Goal: Information Seeking & Learning: Learn about a topic

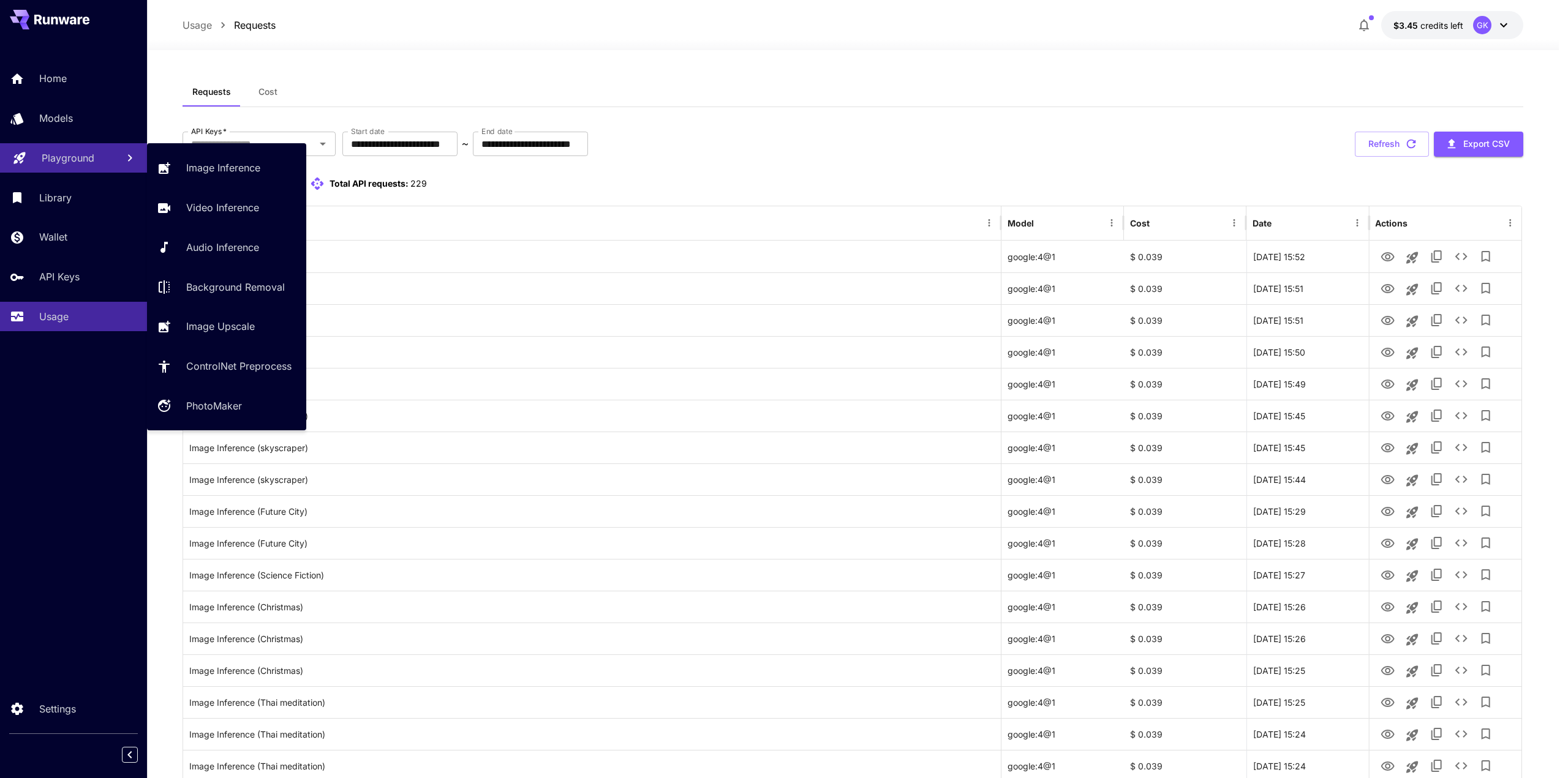
click at [88, 159] on p "Playground" at bounding box center [68, 158] width 53 height 14
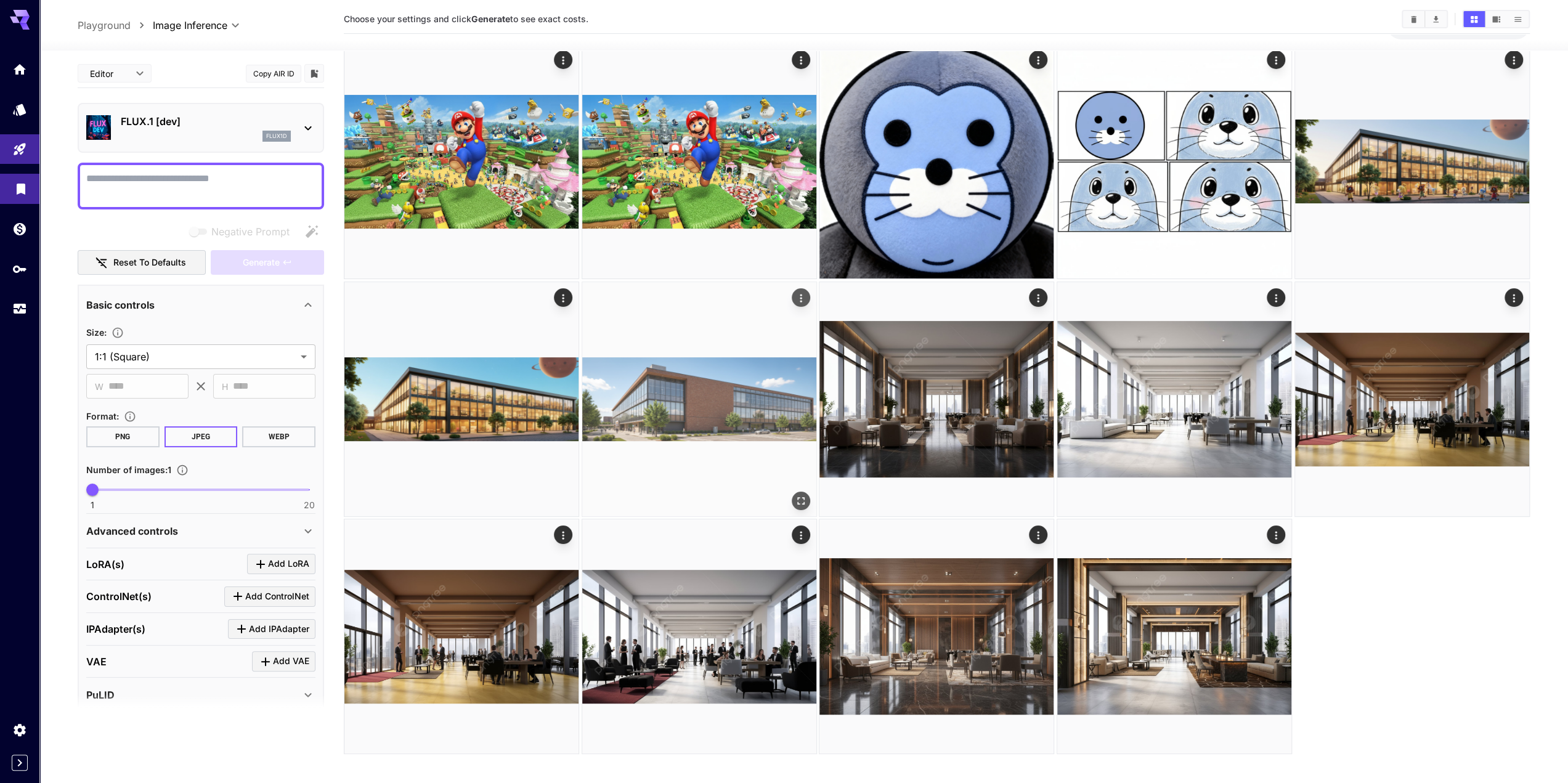
scroll to position [97, 0]
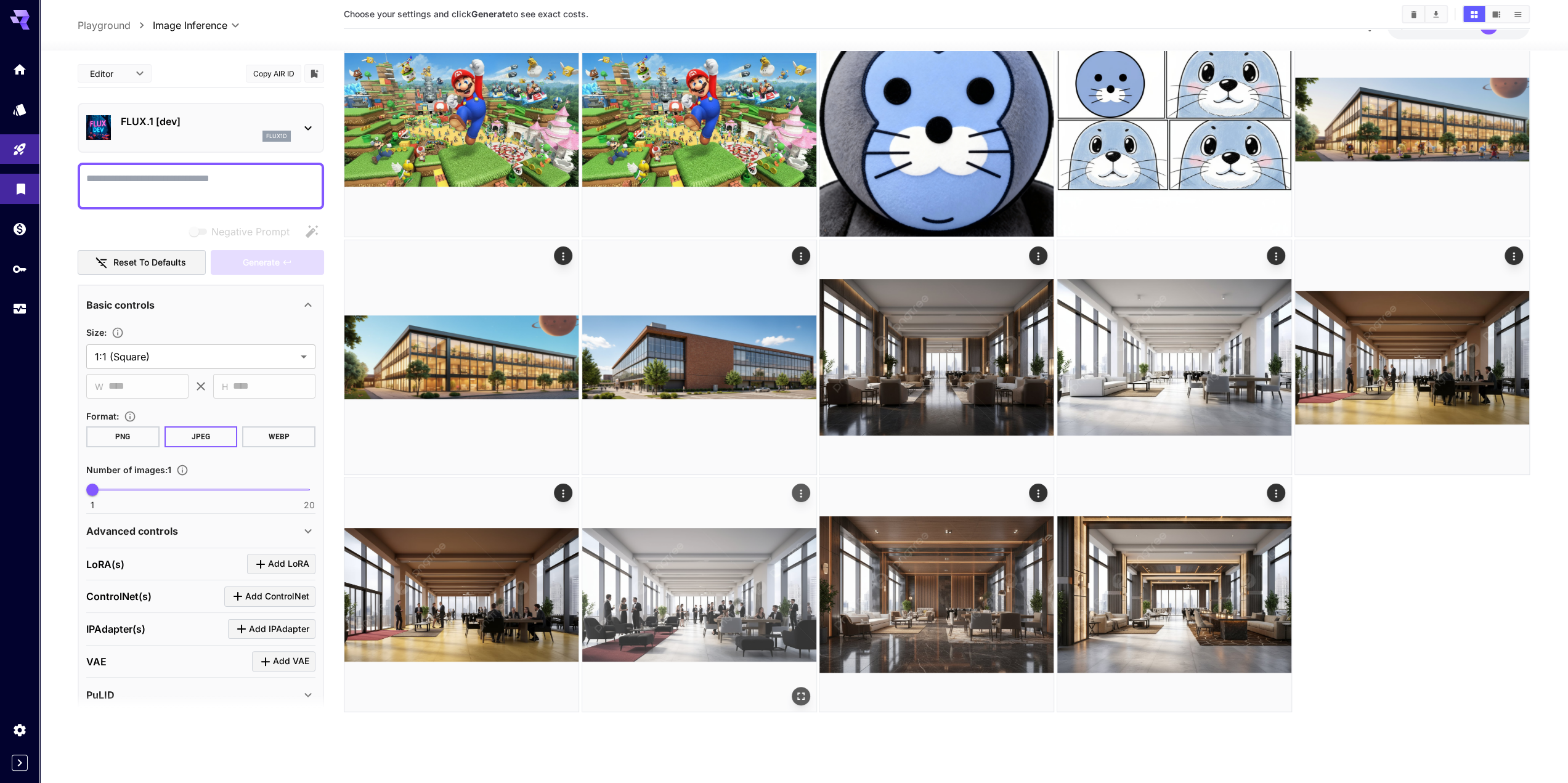
click at [712, 578] on img at bounding box center [698, 594] width 234 height 234
click at [800, 695] on icon "Open in fullscreen" at bounding box center [798, 695] width 12 height 12
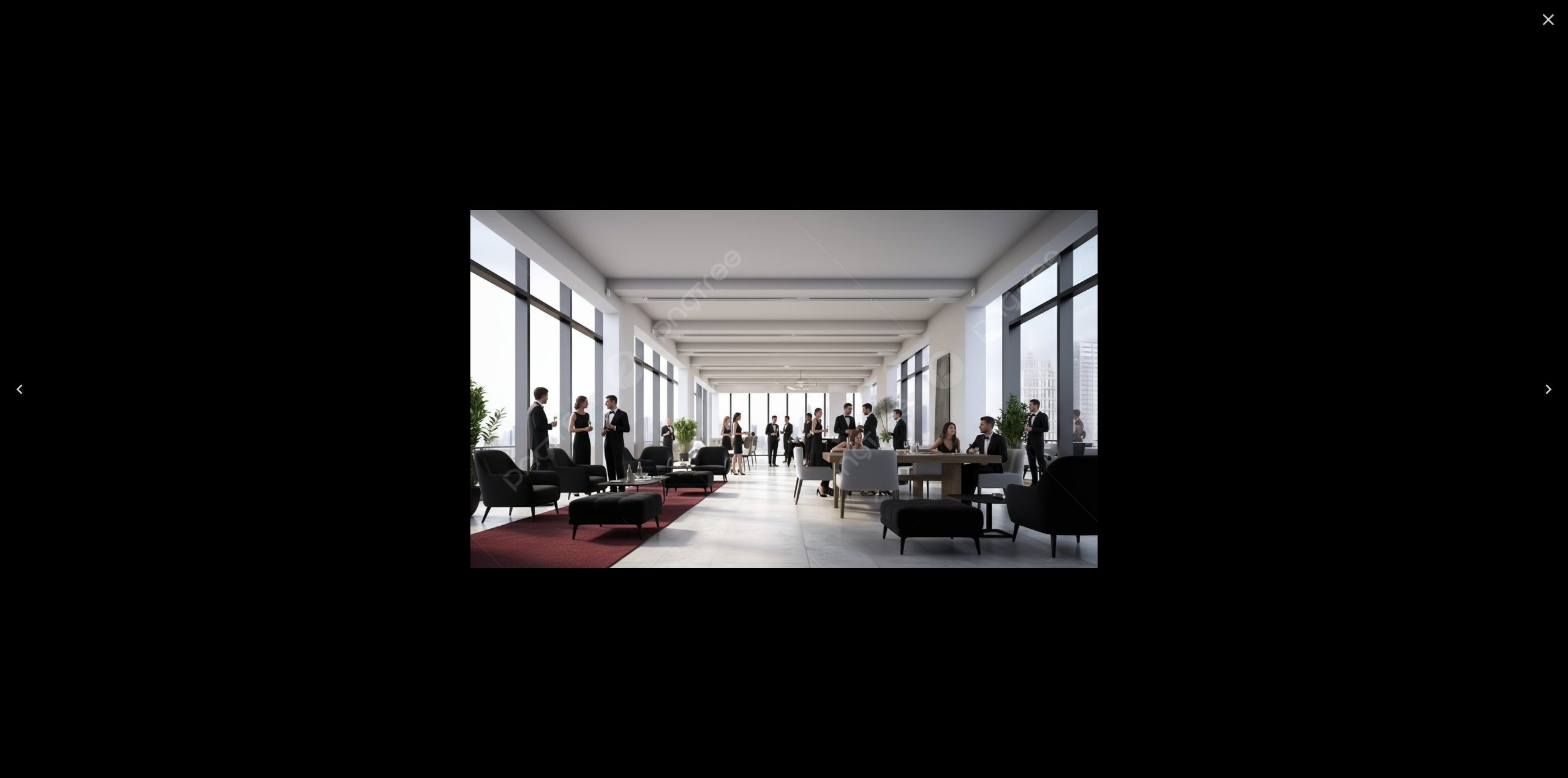
click at [1551, 21] on icon "Close" at bounding box center [1548, 19] width 20 height 20
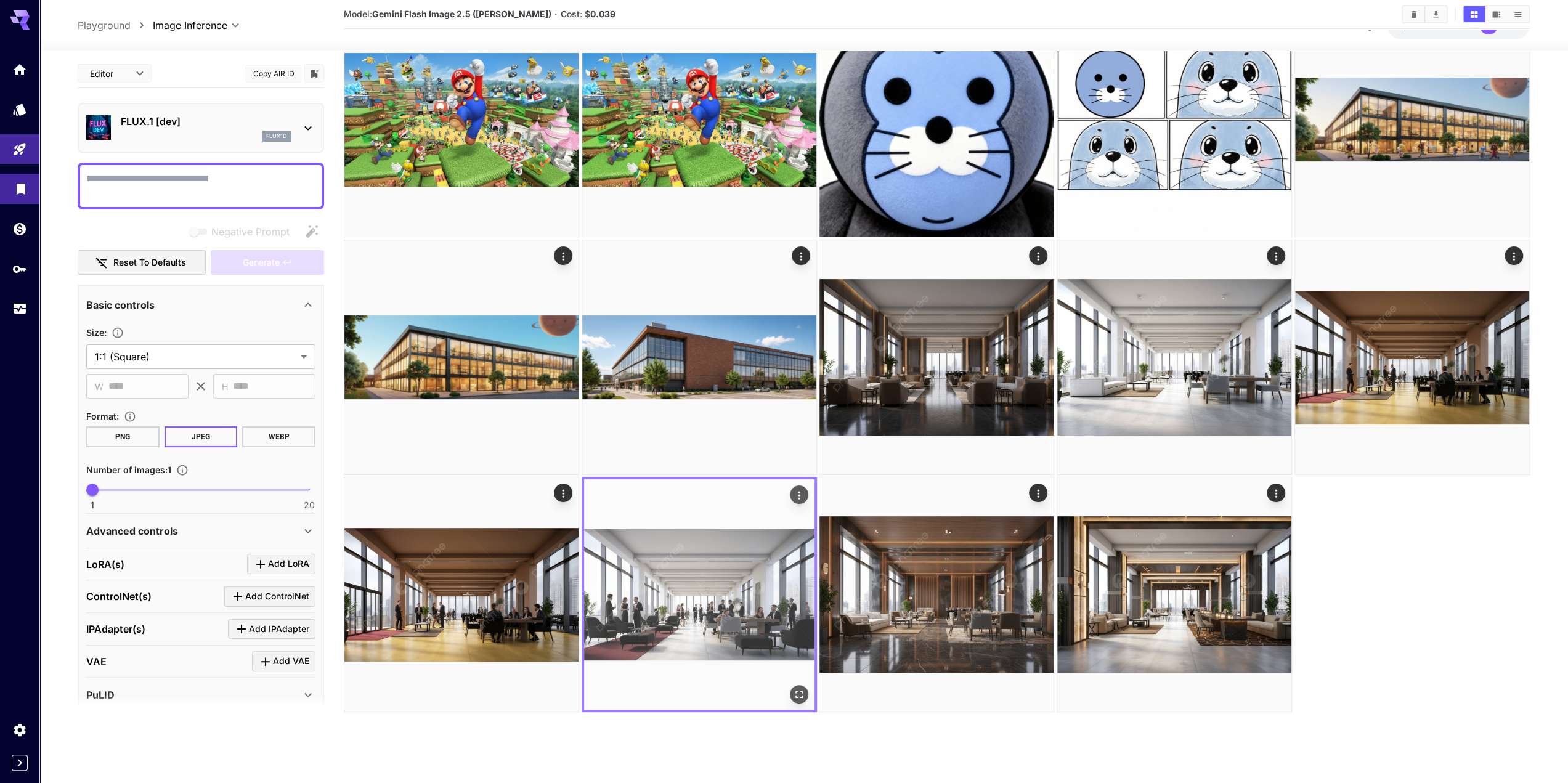
click at [693, 584] on img at bounding box center [699, 594] width 231 height 231
click at [798, 692] on icon "Open in fullscreen" at bounding box center [798, 695] width 12 height 12
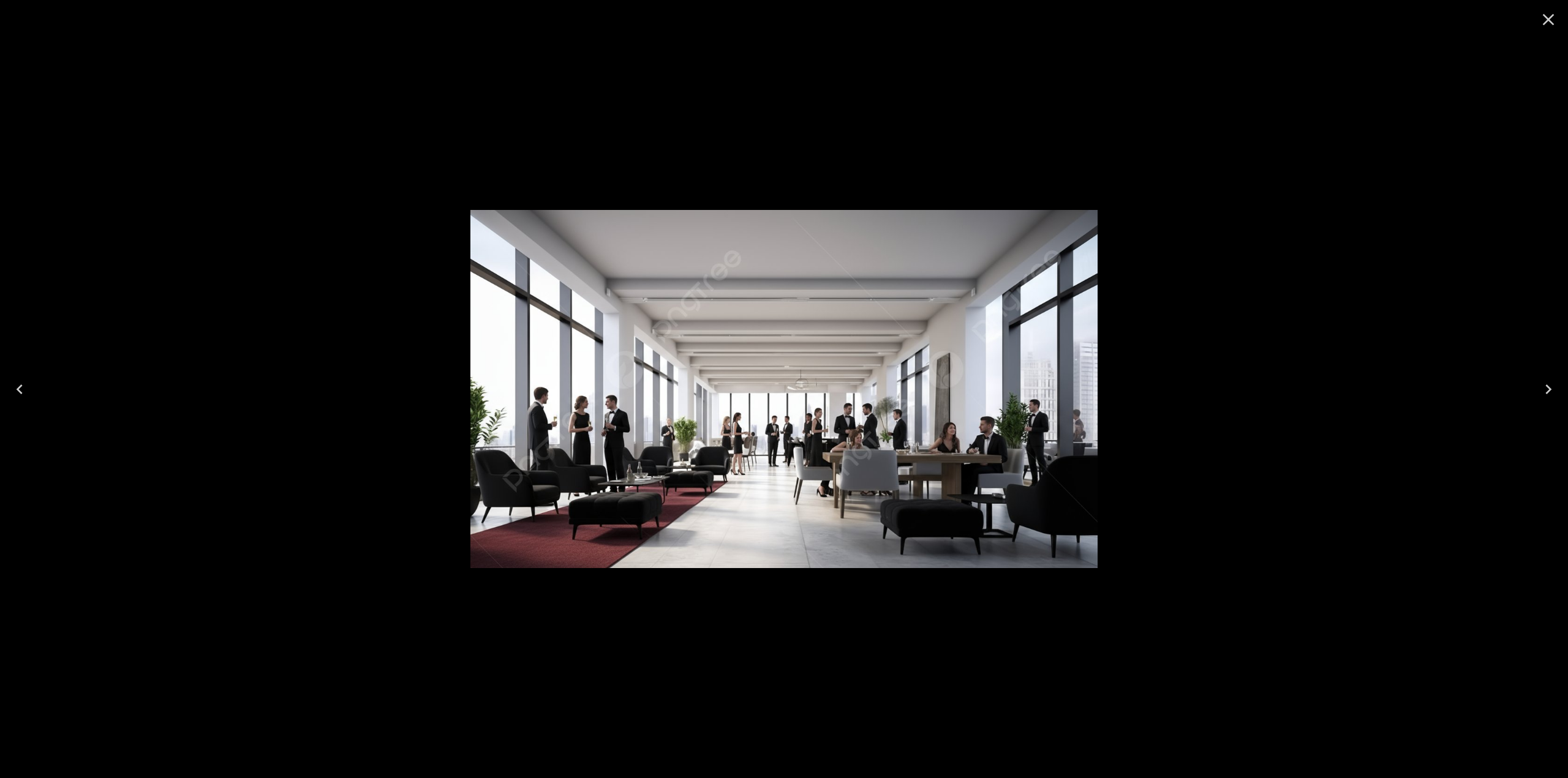
click at [1554, 20] on icon "Close" at bounding box center [1548, 19] width 20 height 20
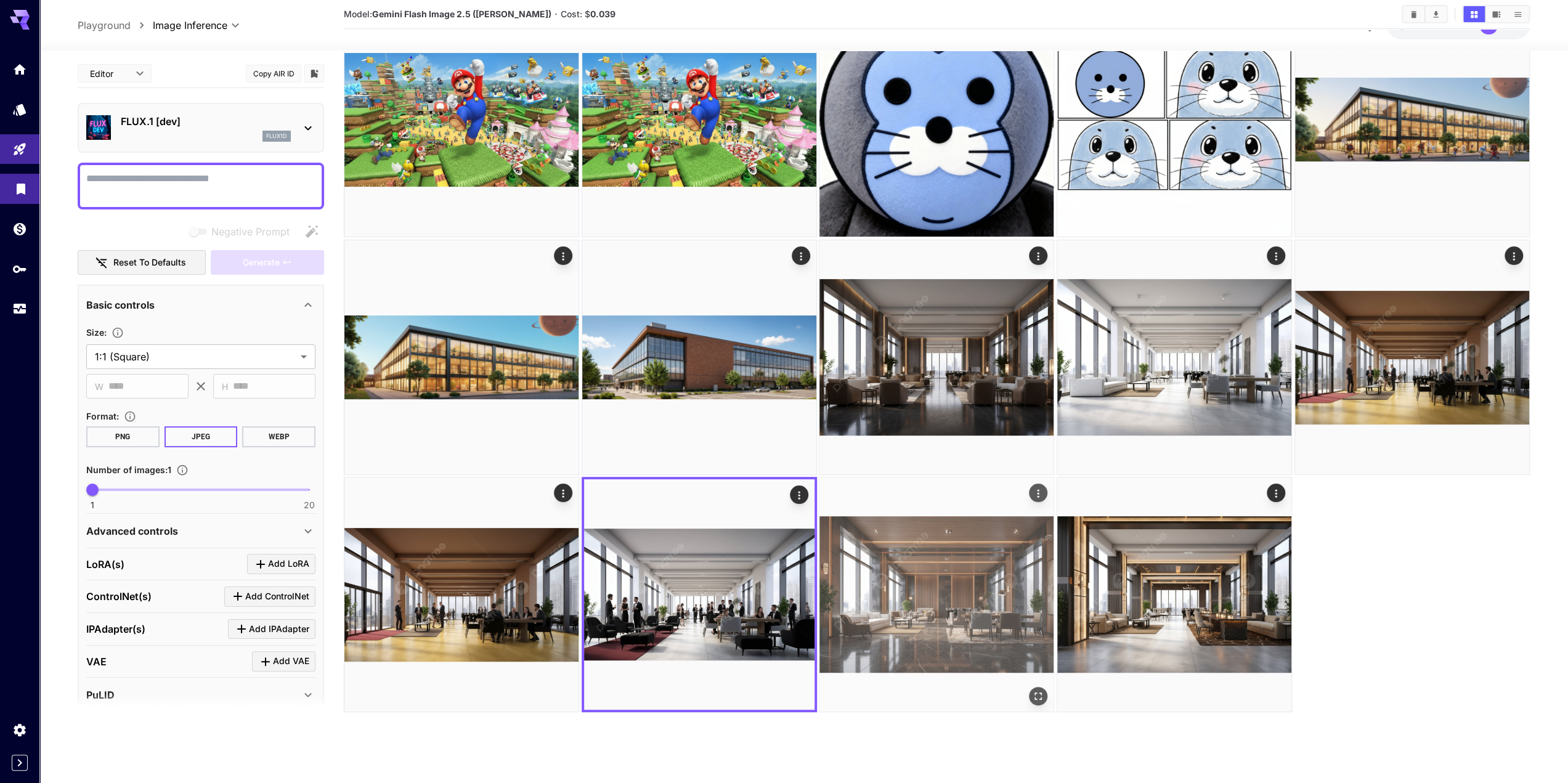
click at [946, 584] on img at bounding box center [935, 594] width 234 height 234
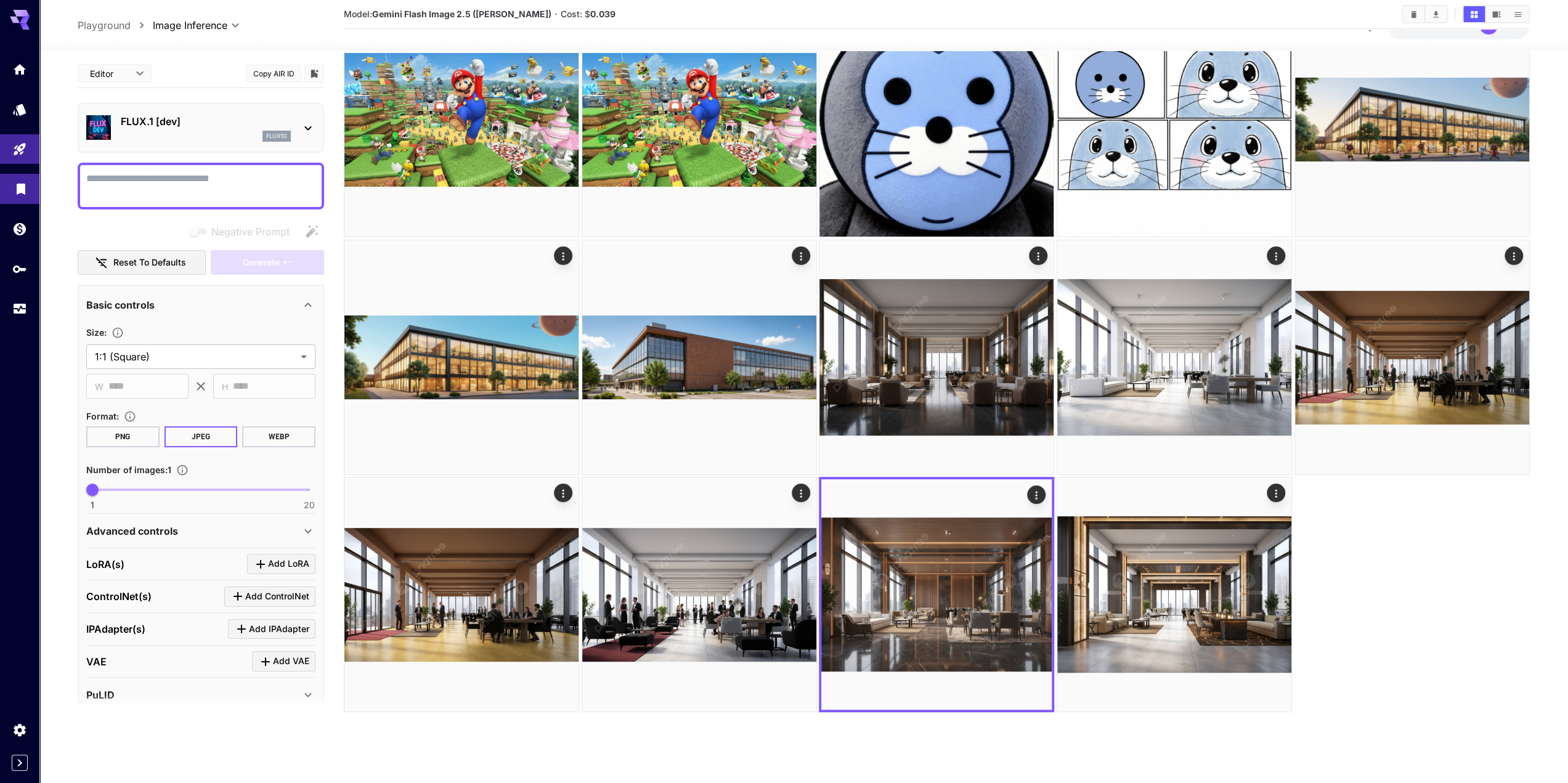
click at [1369, 555] on div at bounding box center [937, 357] width 1186 height 711
click at [1420, 539] on div at bounding box center [937, 357] width 1186 height 711
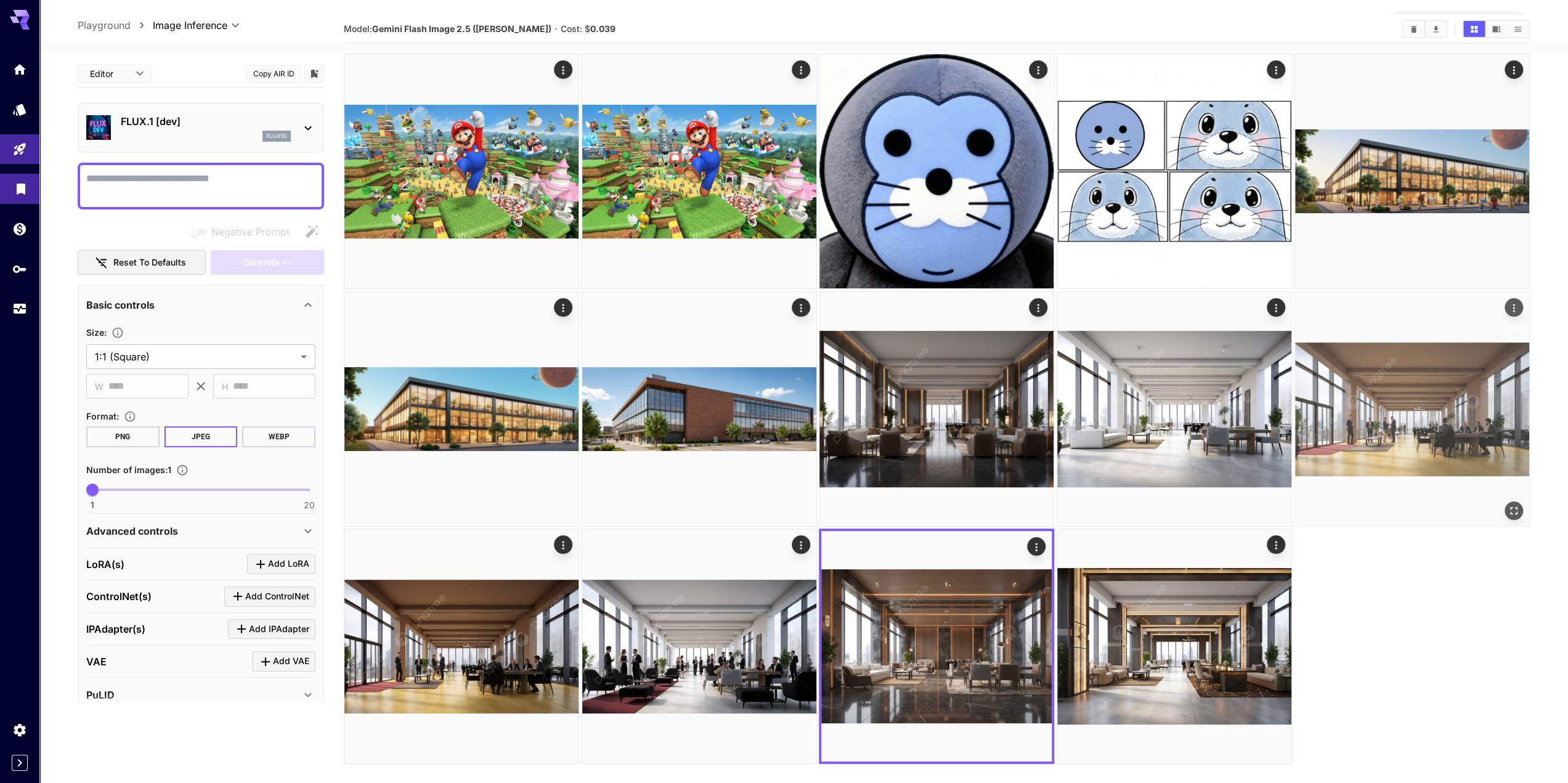
scroll to position [0, 0]
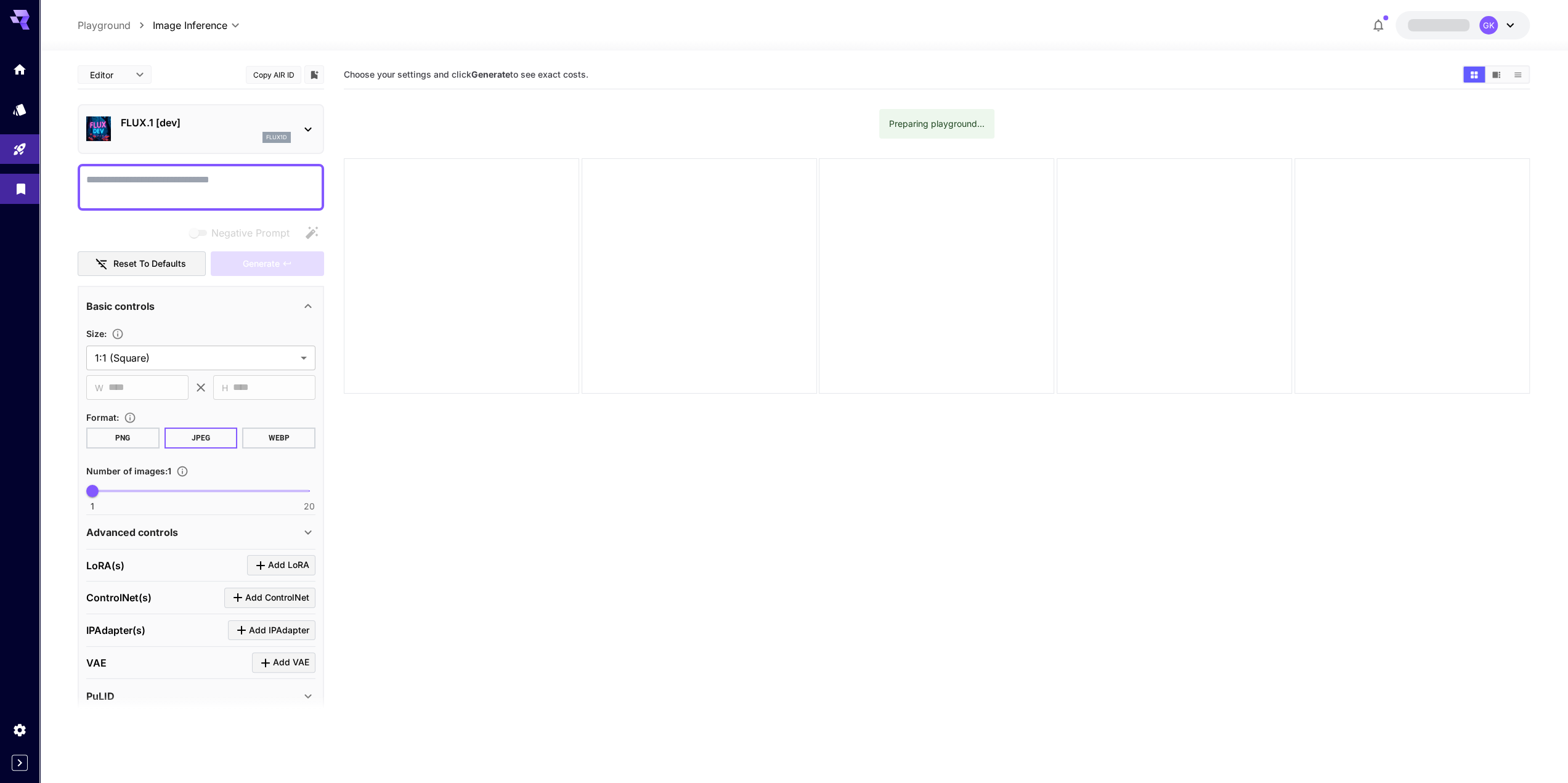
click at [22, 187] on icon "Library" at bounding box center [21, 187] width 9 height 11
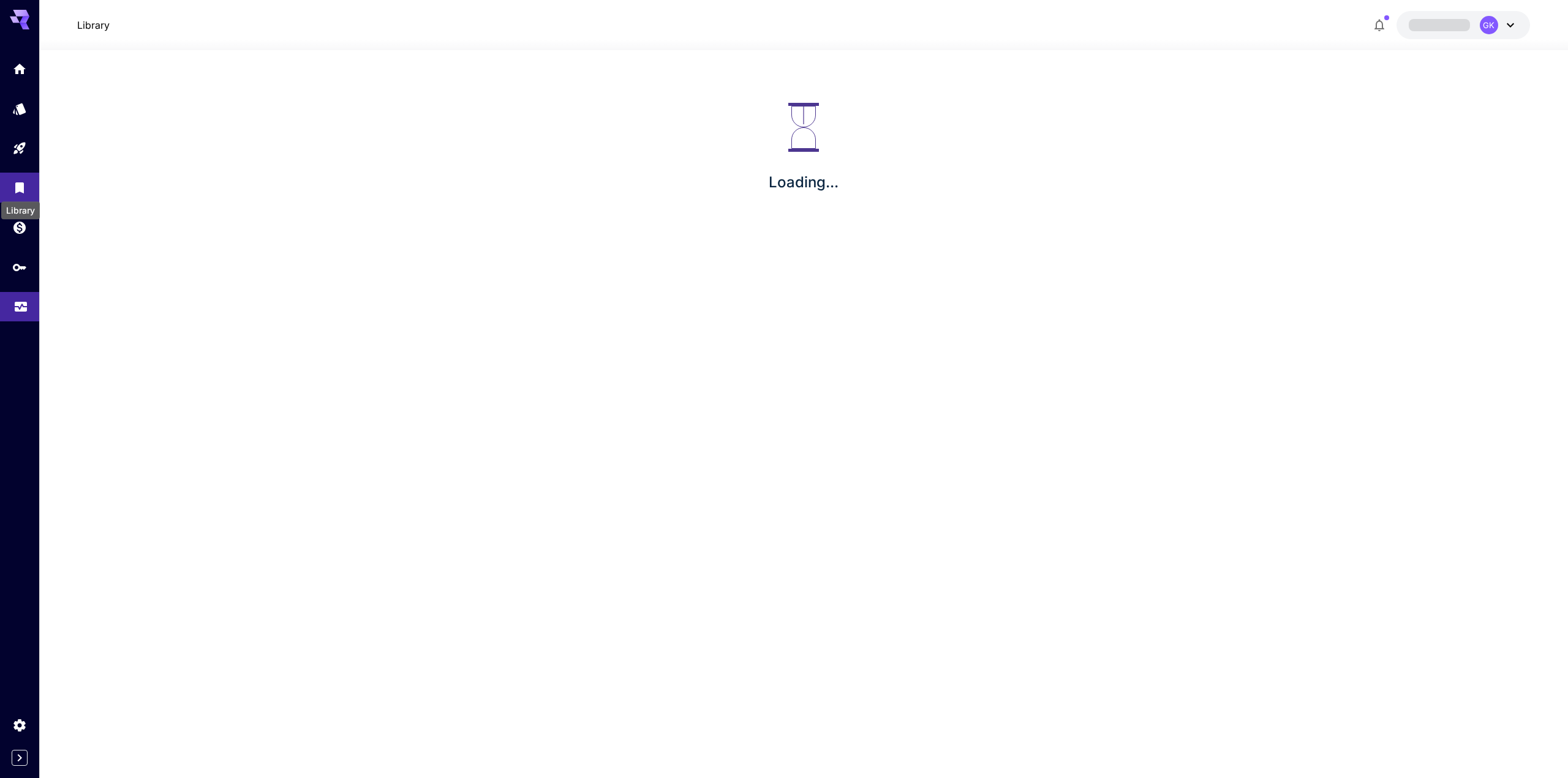
click at [30, 304] on link at bounding box center [19, 308] width 39 height 30
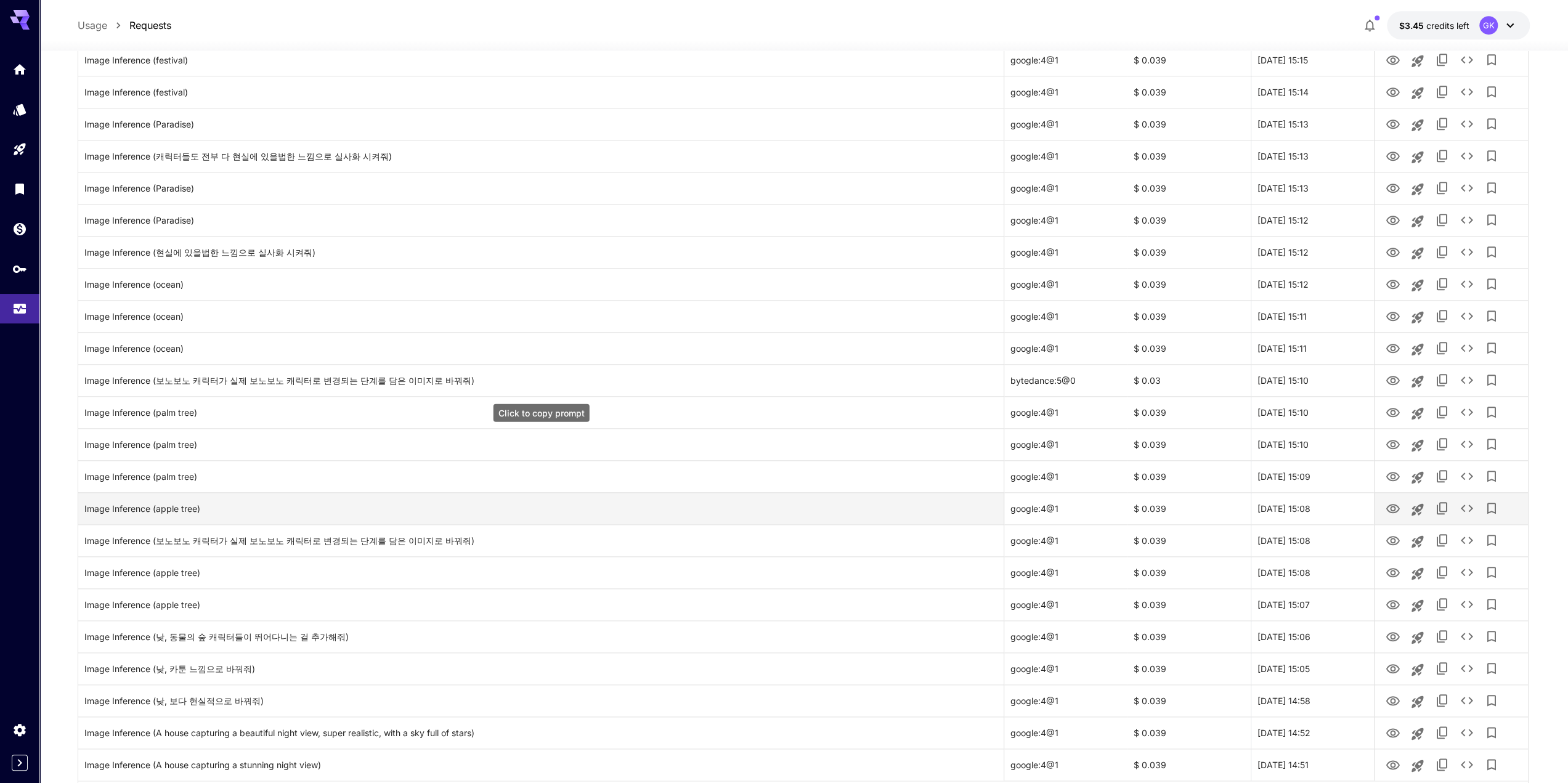
scroll to position [1130, 0]
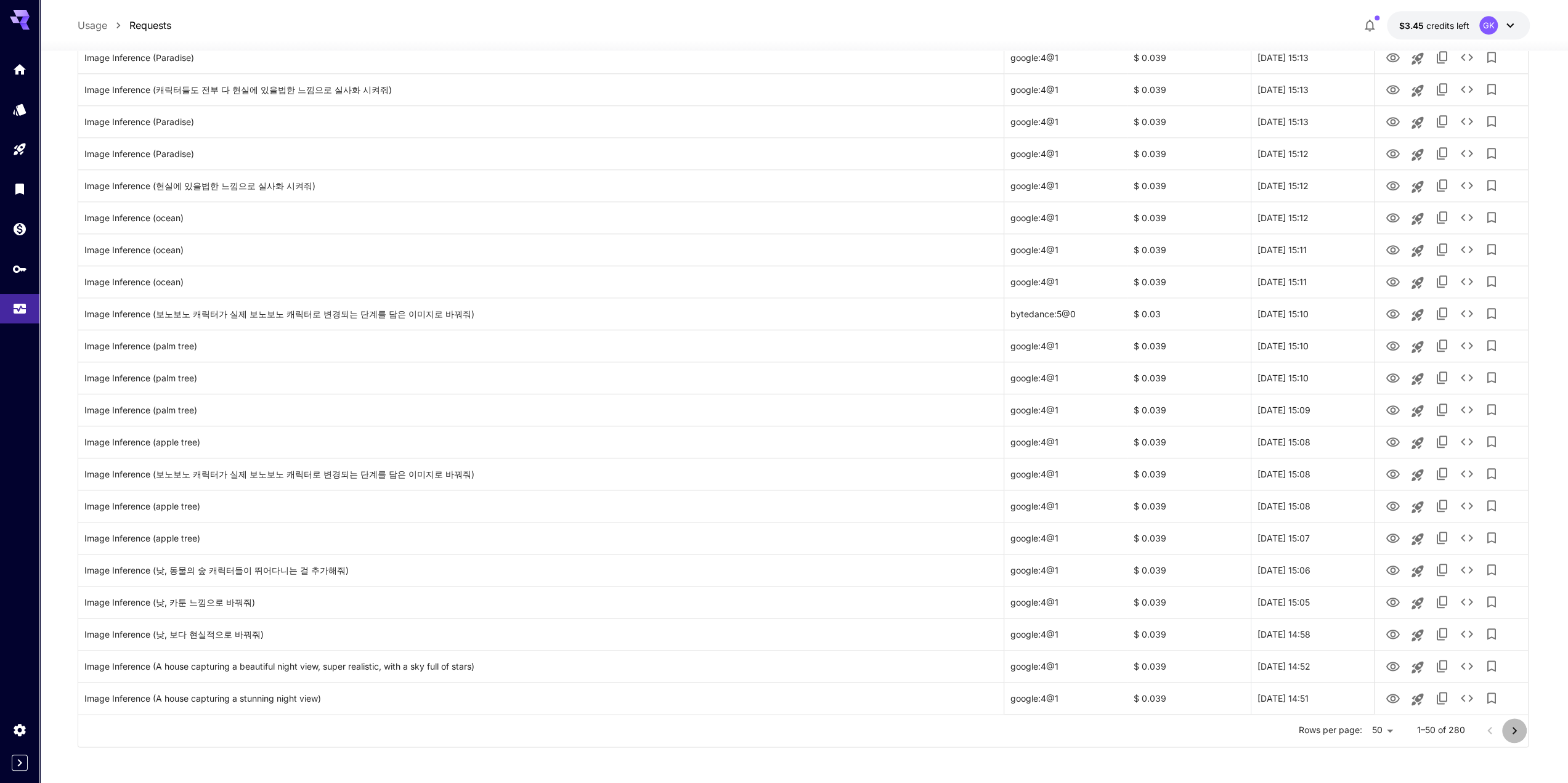
click at [1517, 724] on icon "Go to next page" at bounding box center [1514, 731] width 14 height 14
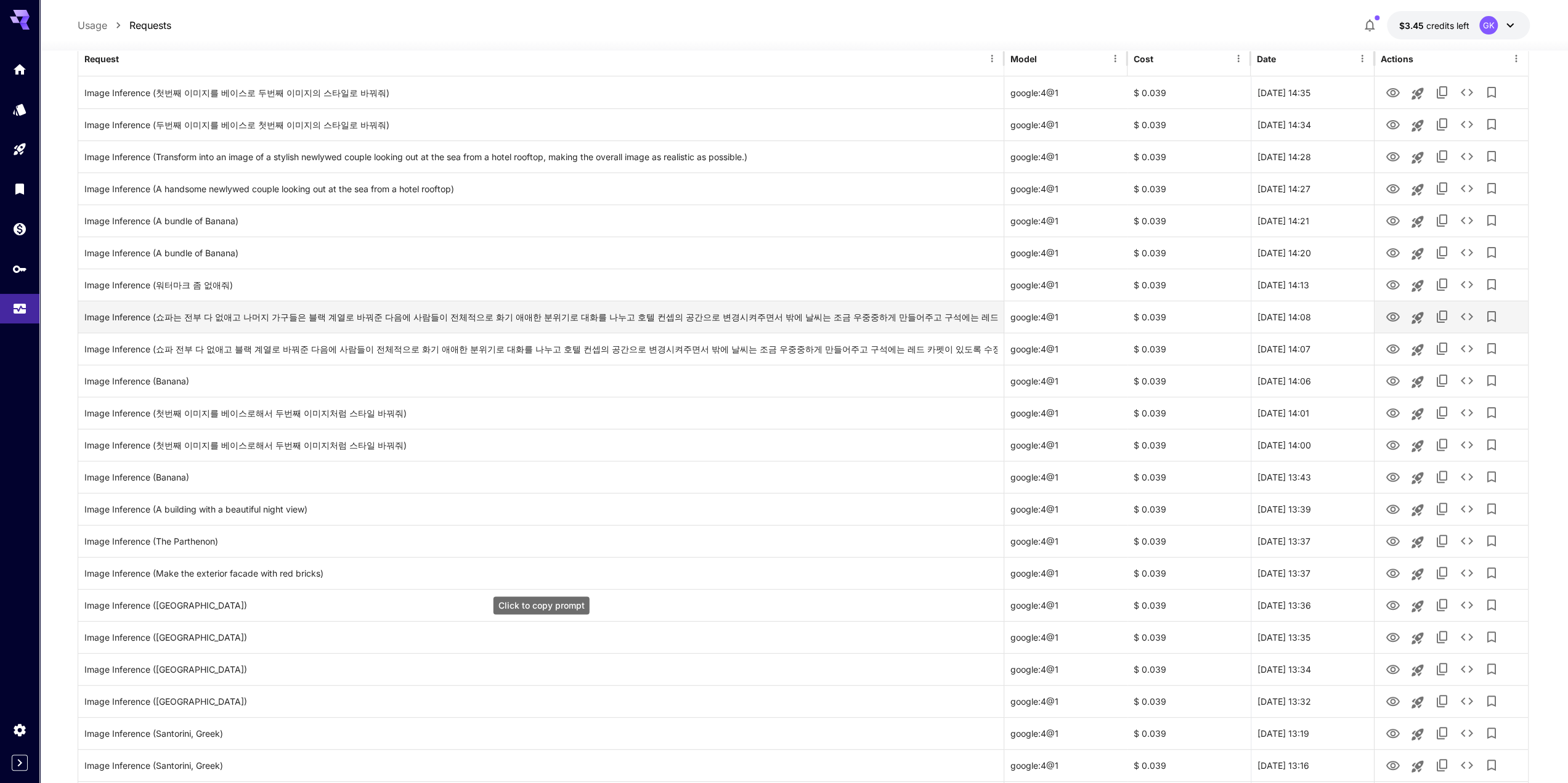
scroll to position [83, 0]
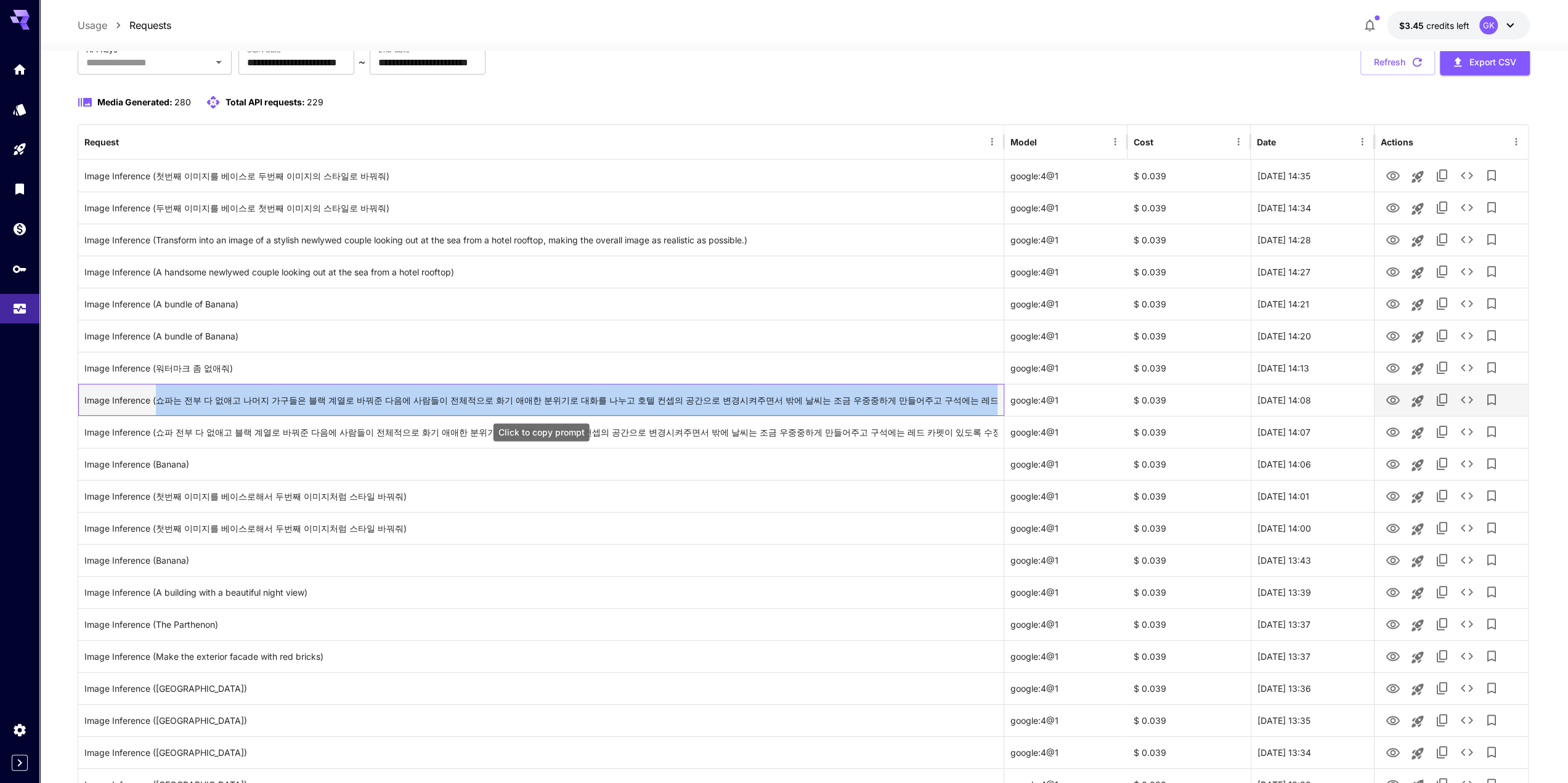
drag, startPoint x: 156, startPoint y: 400, endPoint x: 997, endPoint y: 395, distance: 841.0
click at [997, 395] on div "Image Inference (쇼파는 전부 다 없애고 나머지 가구들은 블랙 계열로 바꿔준 다음에 사람들이 전체적으로 화기 애애한 분위기로 대화…" at bounding box center [541, 400] width 913 height 31
click at [907, 401] on div "Image Inference (쇼파는 전부 다 없애고 나머지 가구들은 블랙 계열로 바꿔준 다음에 사람들이 전체적으로 화기 애애한 분위기로 대화…" at bounding box center [541, 400] width 913 height 31
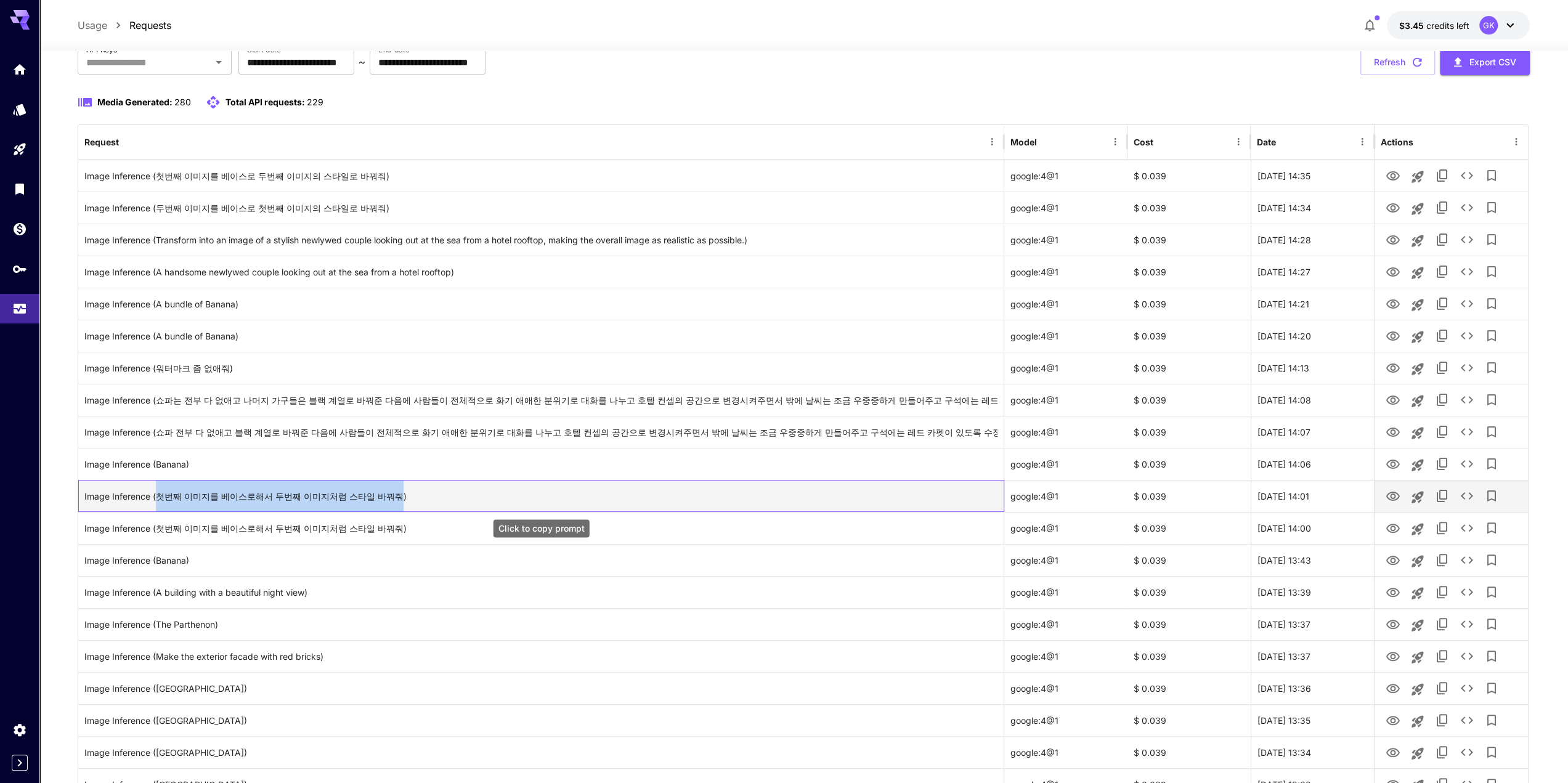
drag, startPoint x: 158, startPoint y: 498, endPoint x: 386, endPoint y: 496, distance: 228.0
click at [386, 496] on div "Image Inference (첫번째 이미지를 베이스로해서 두번째 이미지처럼 스타일 바꿔줘)" at bounding box center [541, 496] width 913 height 31
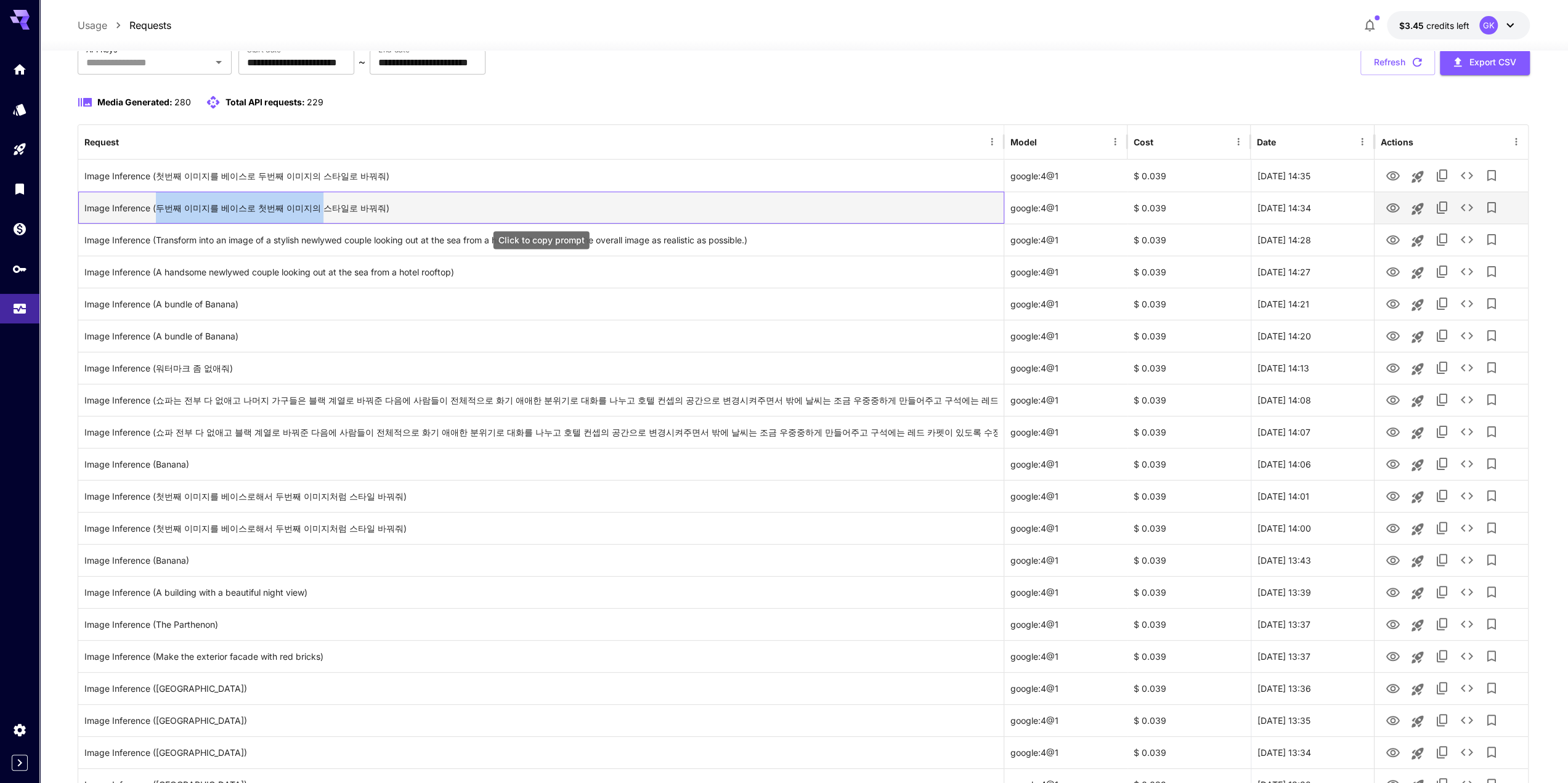
drag, startPoint x: 158, startPoint y: 205, endPoint x: 316, endPoint y: 205, distance: 158.0
click at [310, 205] on div "Image Inference (두번째 이미지를 베이스로 첫번째 이미지의 스타일로 바꿔줘)" at bounding box center [541, 207] width 913 height 31
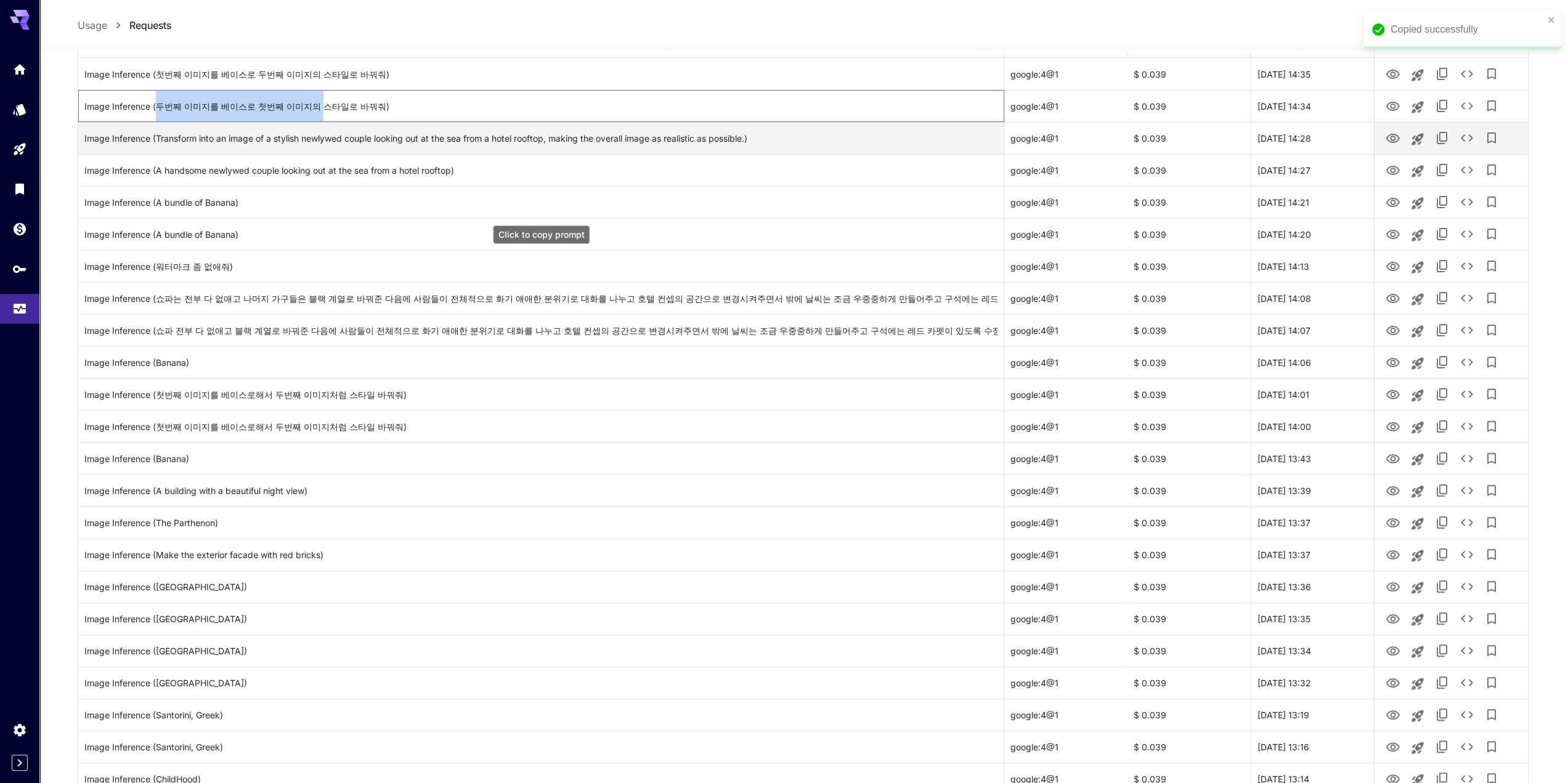
scroll to position [21, 0]
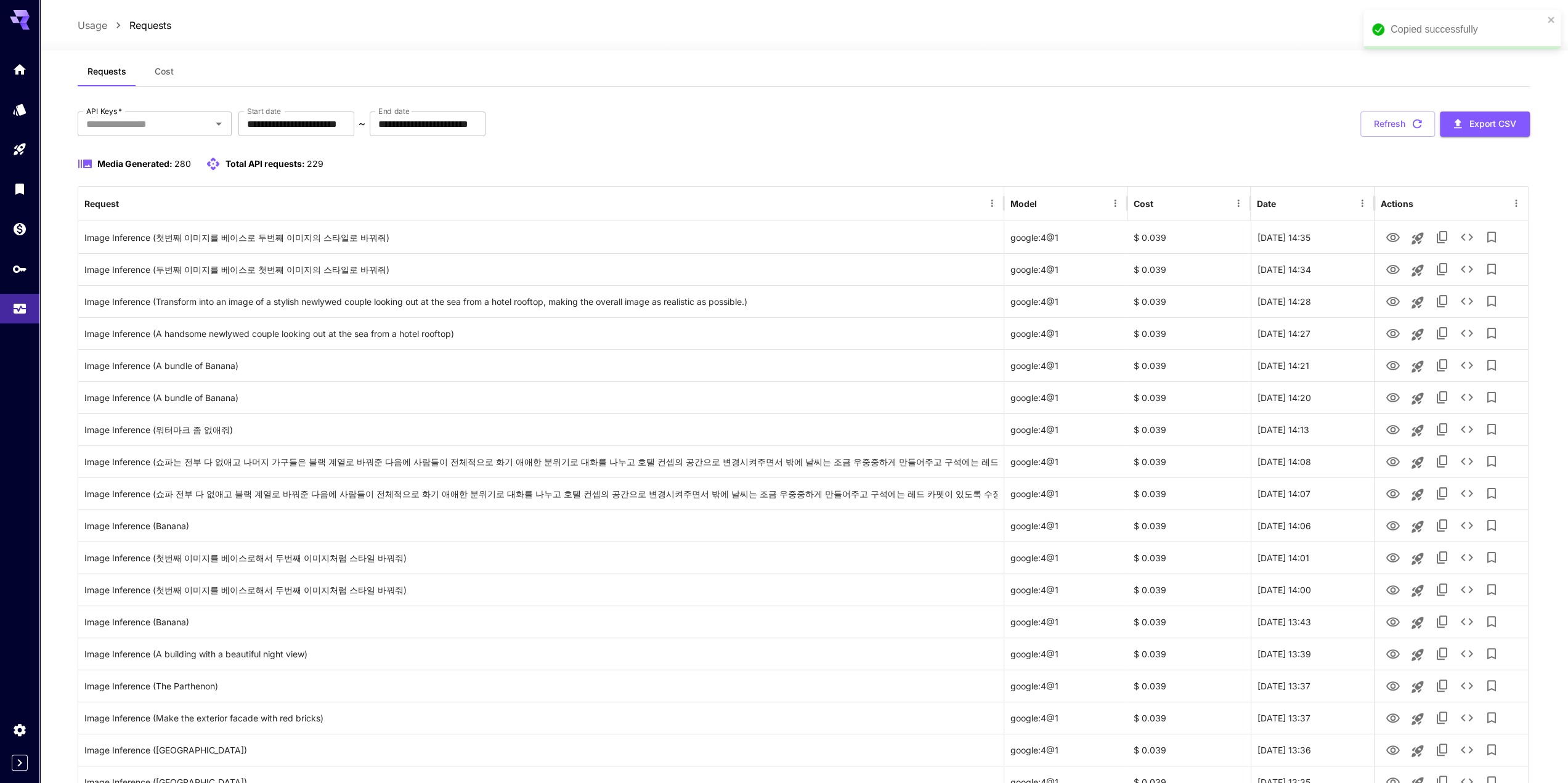
click at [628, 158] on div "Media Generated: 280 Total API requests: 229" at bounding box center [804, 164] width 1452 height 14
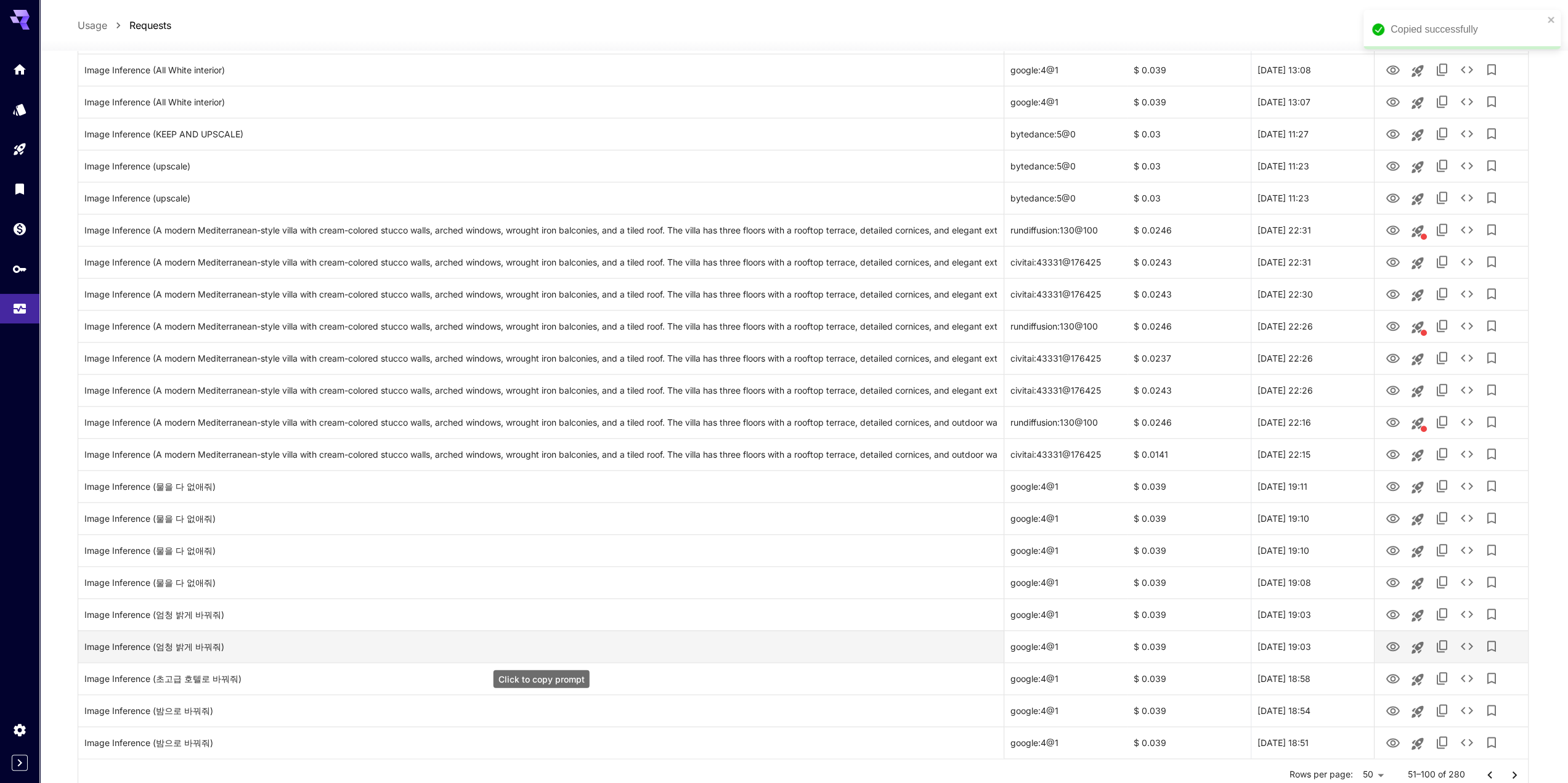
scroll to position [1130, 0]
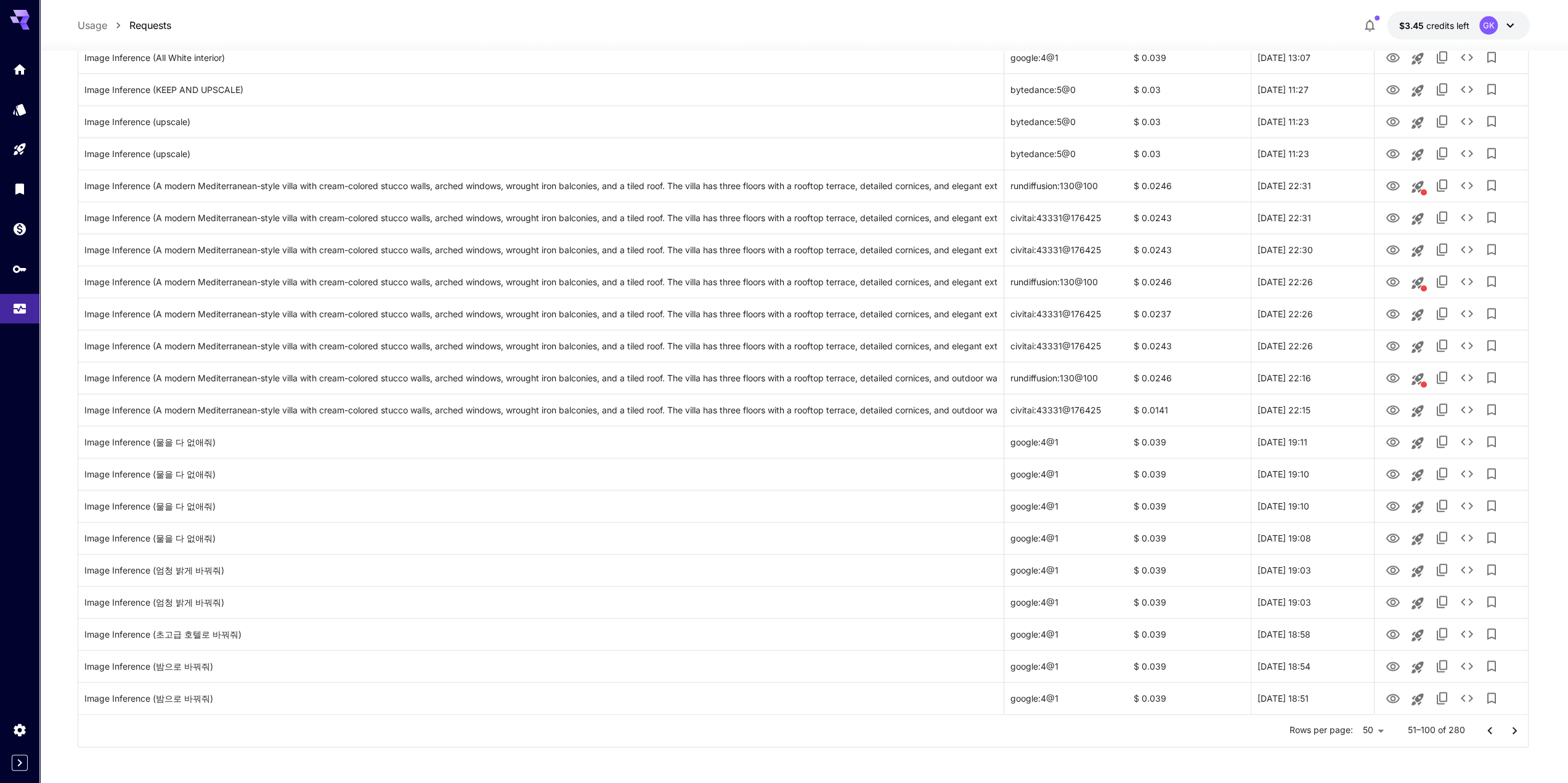
drag, startPoint x: 1476, startPoint y: 730, endPoint x: 1483, endPoint y: 729, distance: 7.1
click at [1477, 730] on button "Go to previous page" at bounding box center [1489, 731] width 25 height 25
click at [1484, 730] on div at bounding box center [1501, 731] width 49 height 25
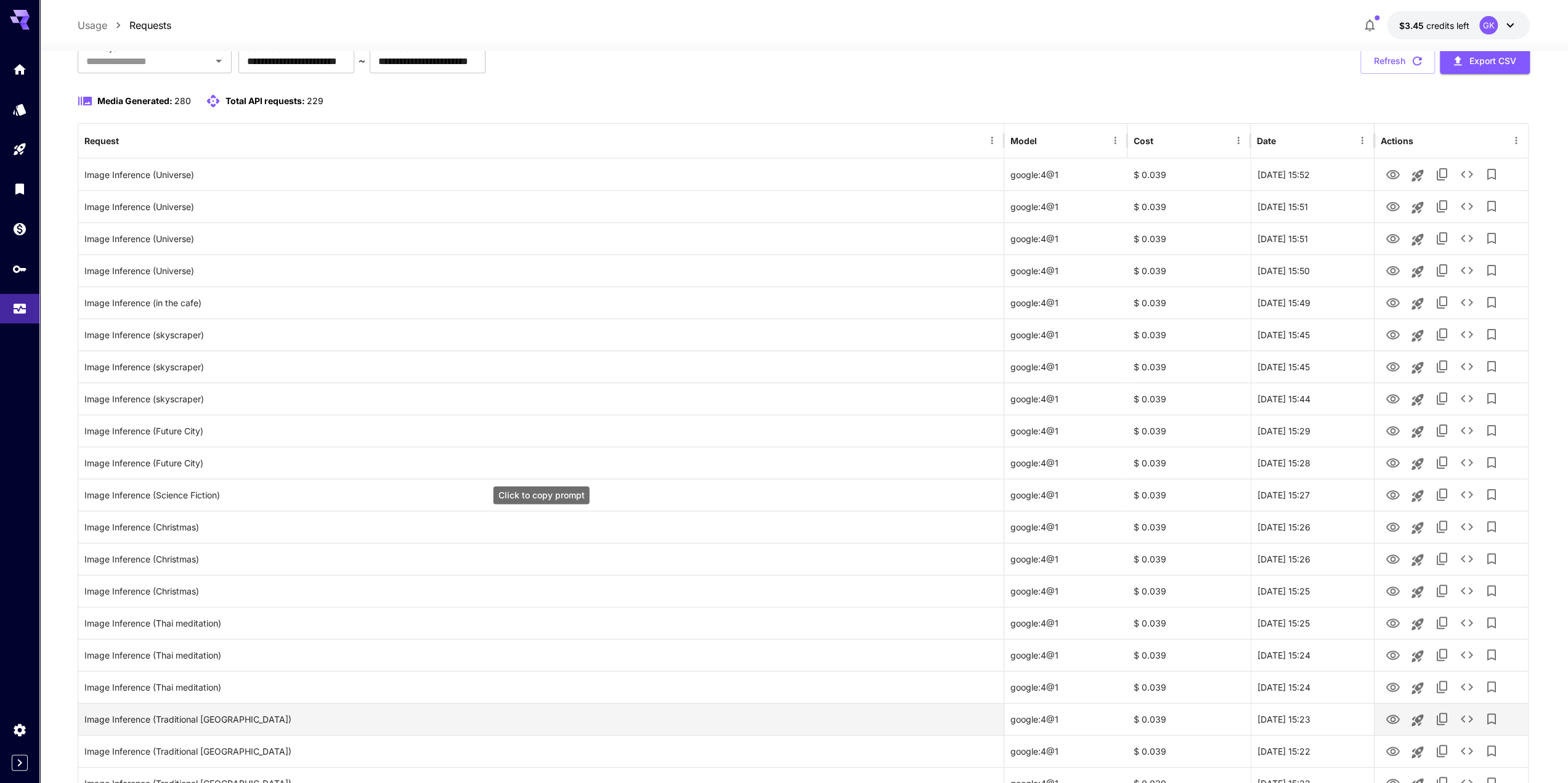
scroll to position [21, 0]
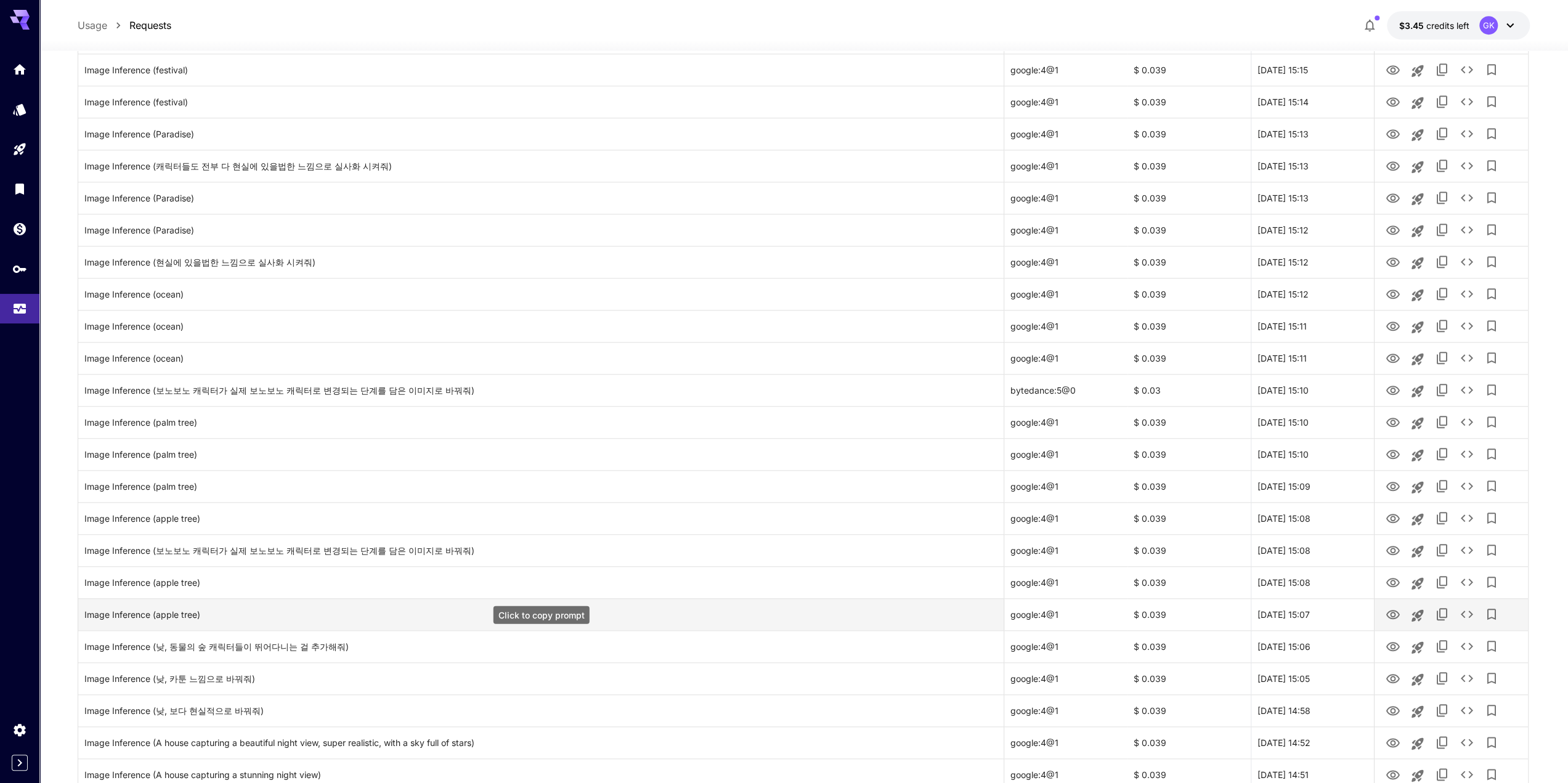
scroll to position [1130, 0]
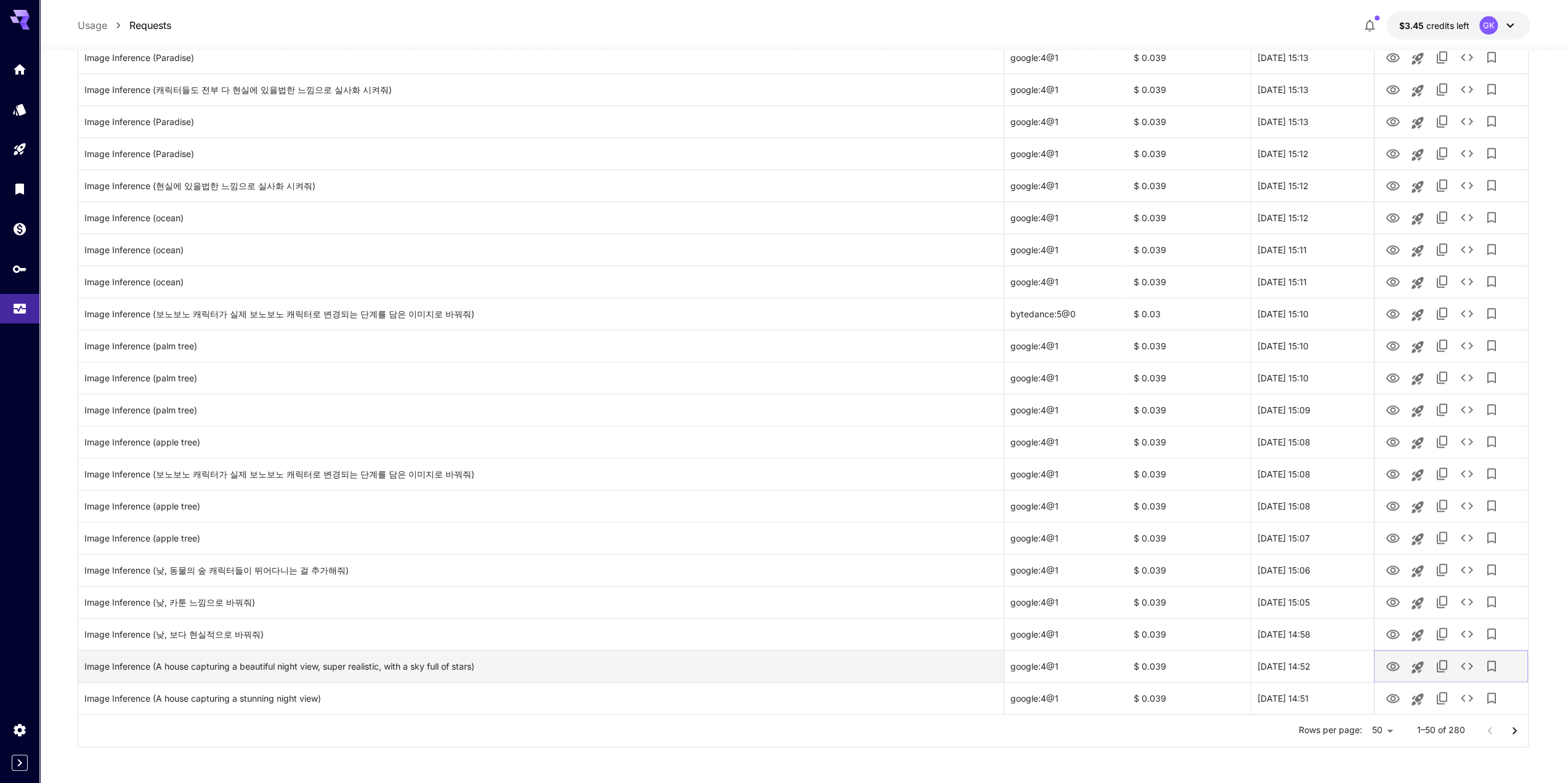
click at [1392, 666] on icon "View" at bounding box center [1393, 666] width 14 height 14
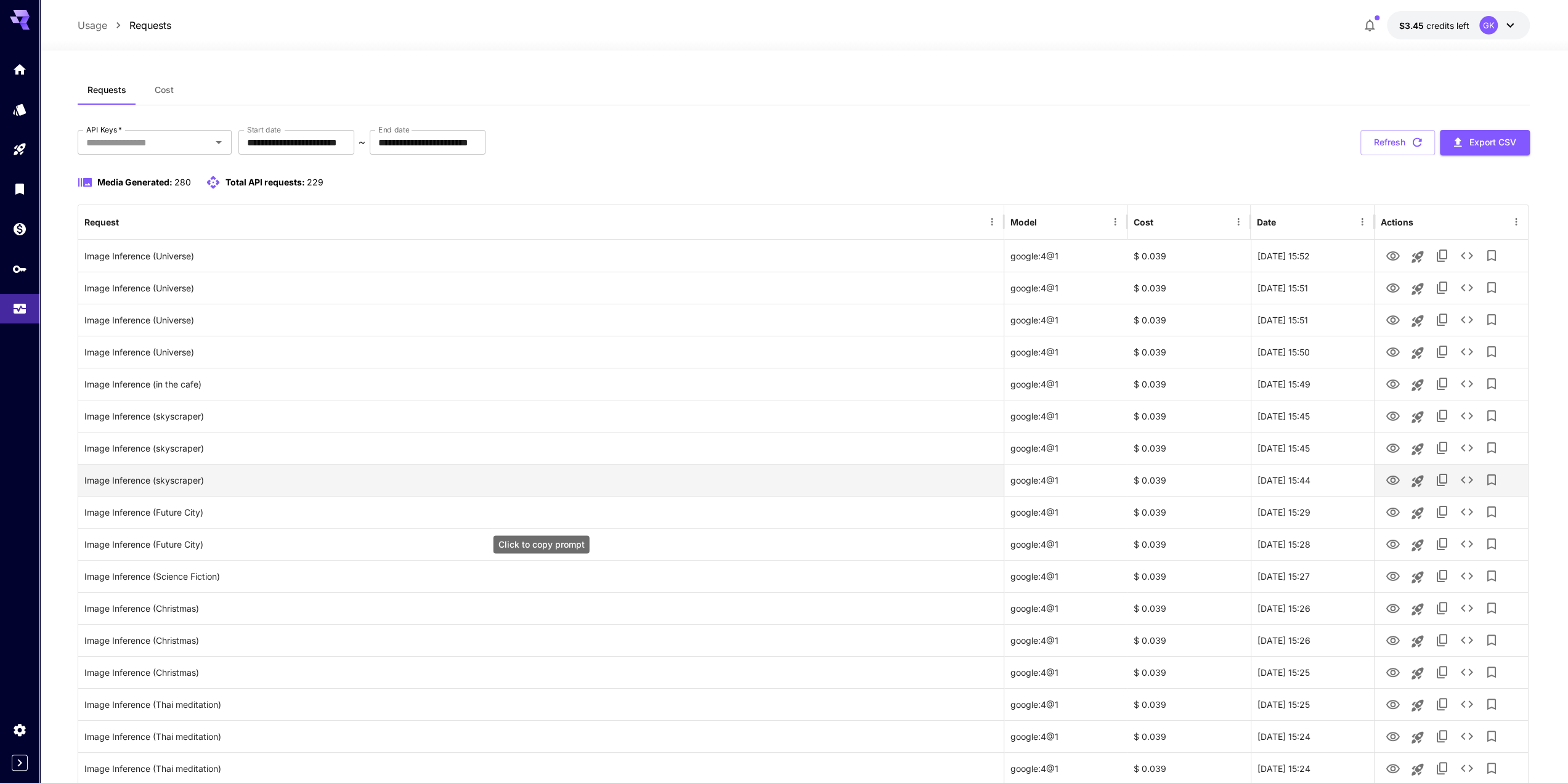
scroll to position [0, 0]
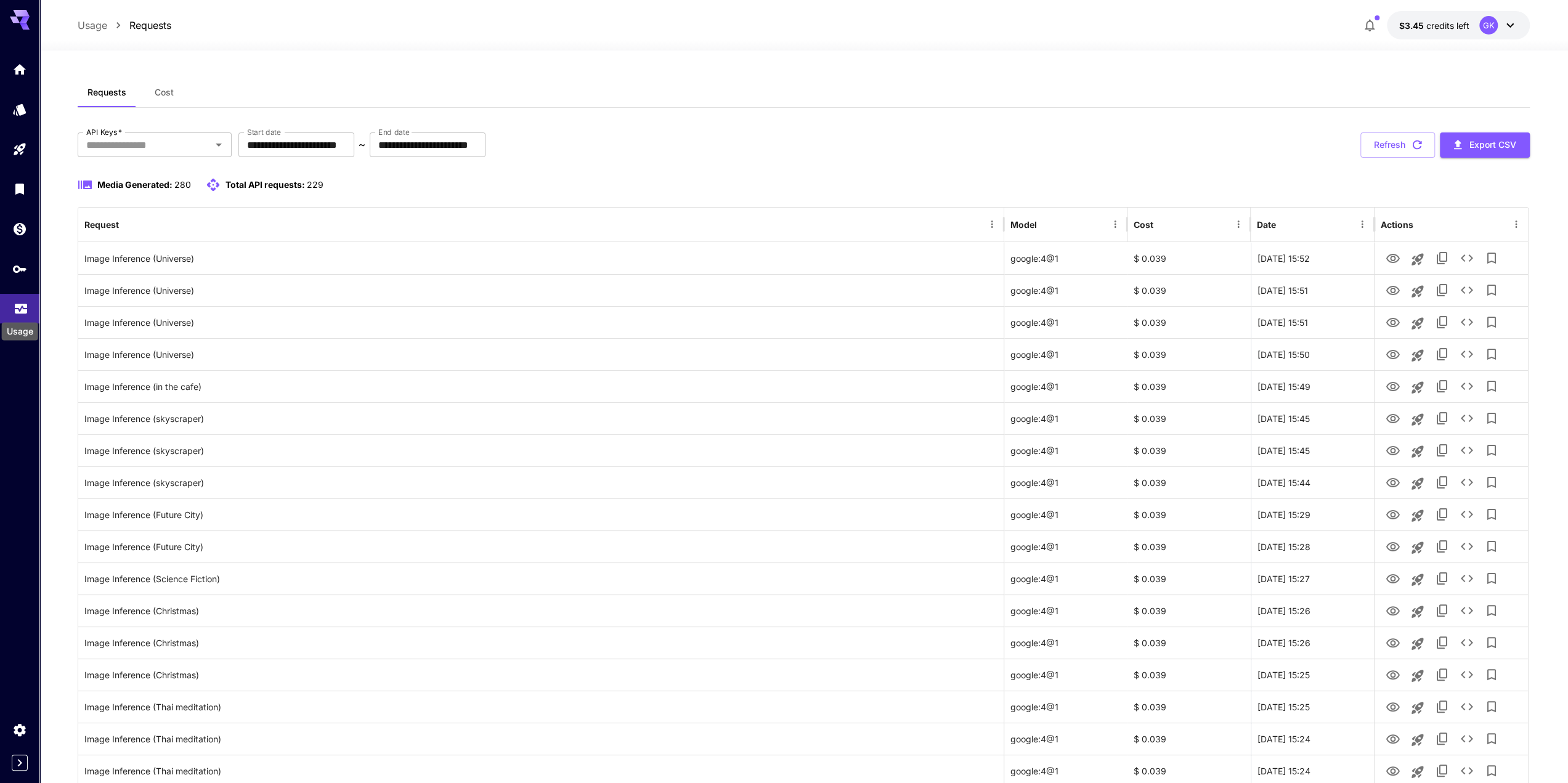
click at [16, 307] on icon "Usage" at bounding box center [20, 308] width 12 height 6
click at [25, 73] on link at bounding box center [19, 69] width 39 height 31
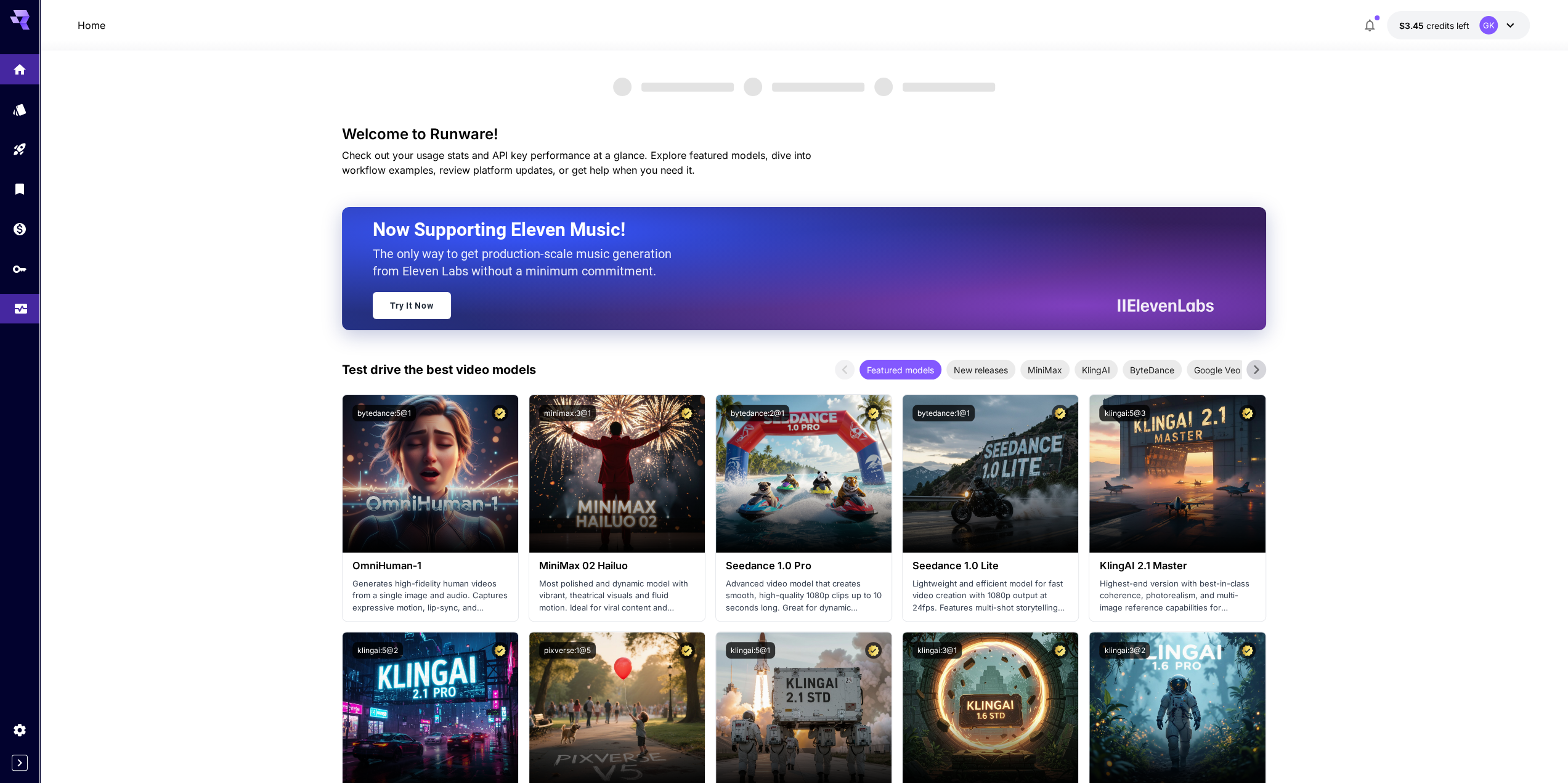
click at [18, 309] on icon "Usage" at bounding box center [21, 305] width 14 height 14
